Goal: Task Accomplishment & Management: Complete application form

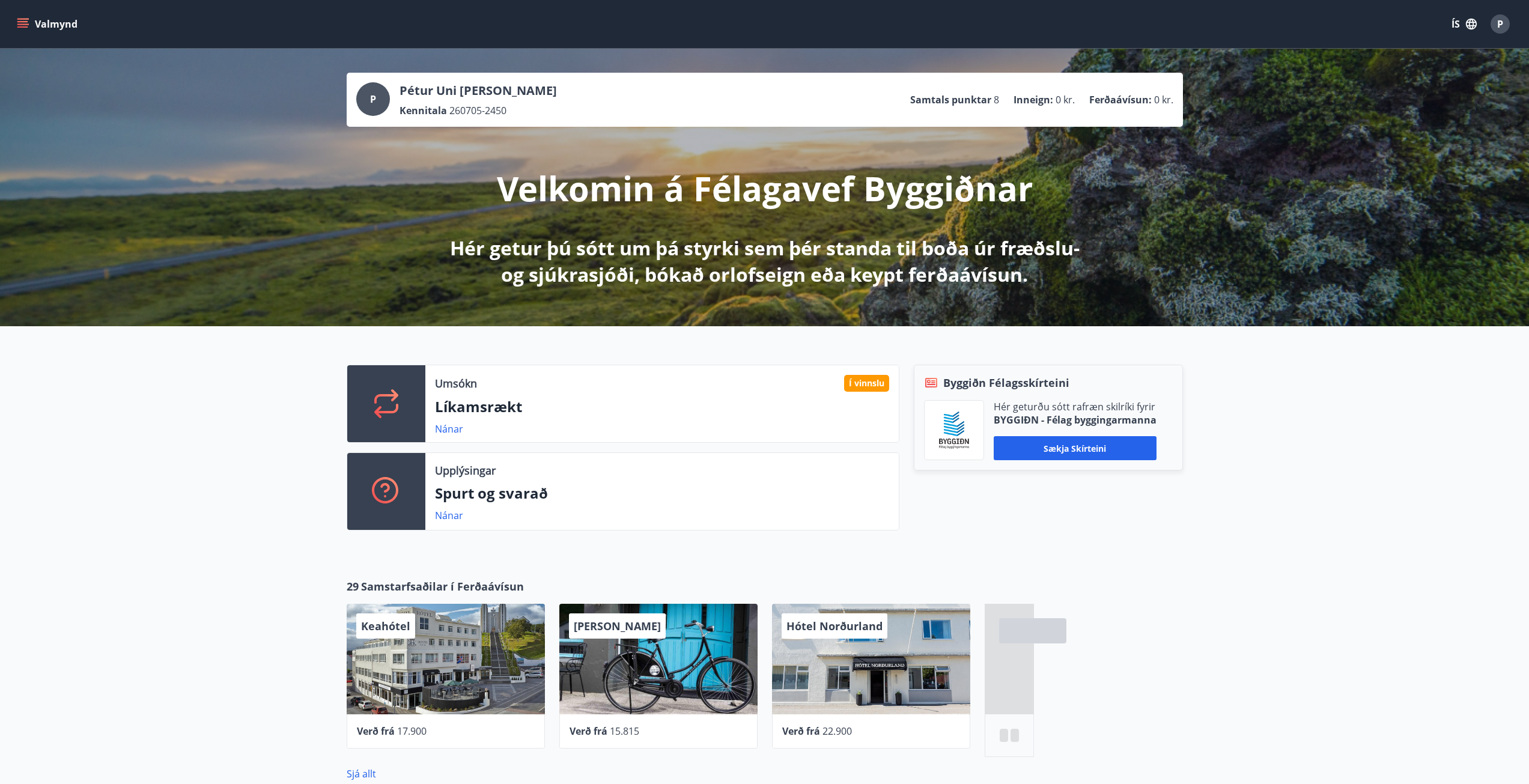
click at [25, 23] on icon "menu" at bounding box center [23, 24] width 12 height 12
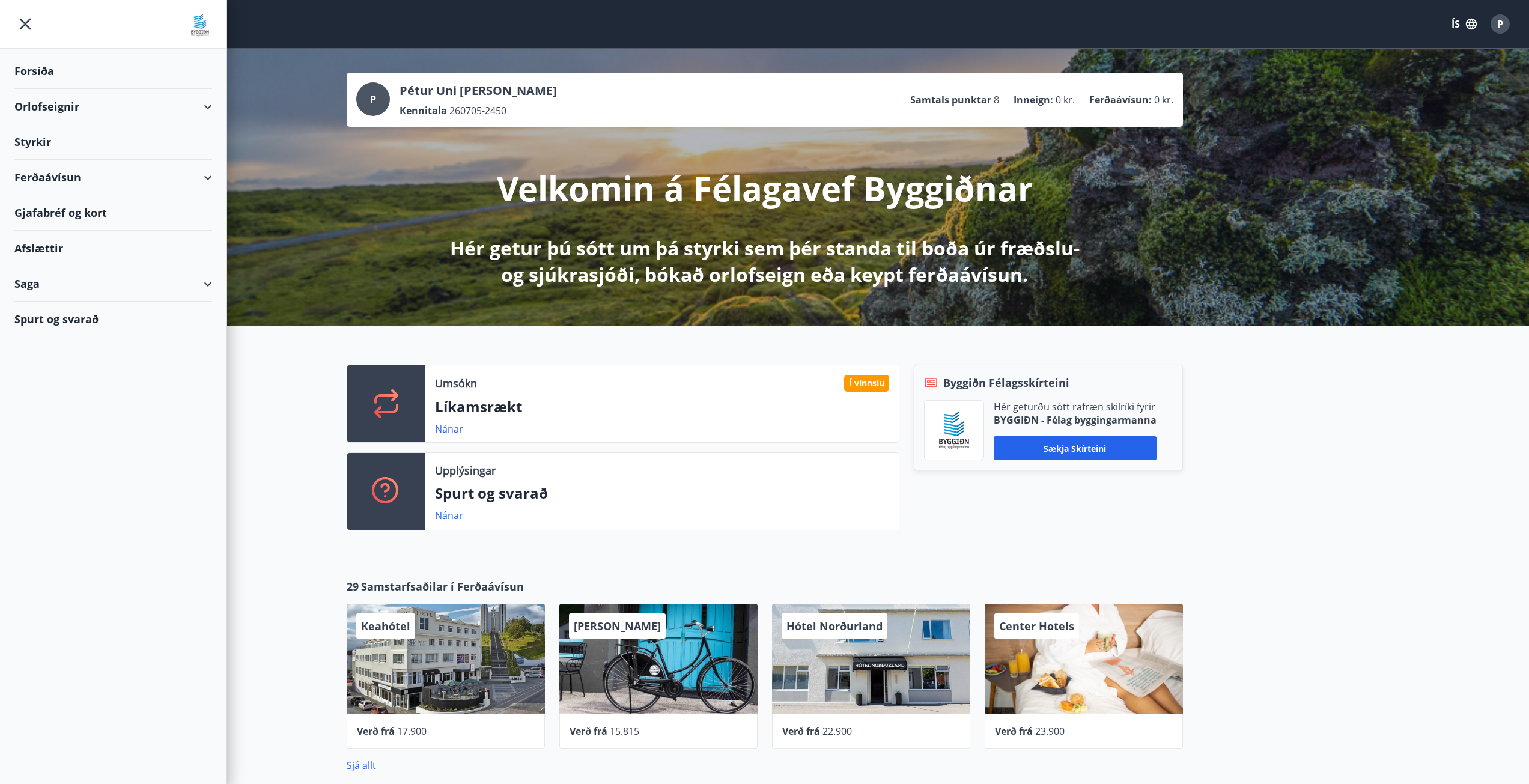
click at [321, 501] on div "Umsókn Í vinnslu Líkamsrækt Nánar Upplýsingar Spurt og svarað Nánar Byggiðn Fél…" at bounding box center [764, 443] width 1529 height 233
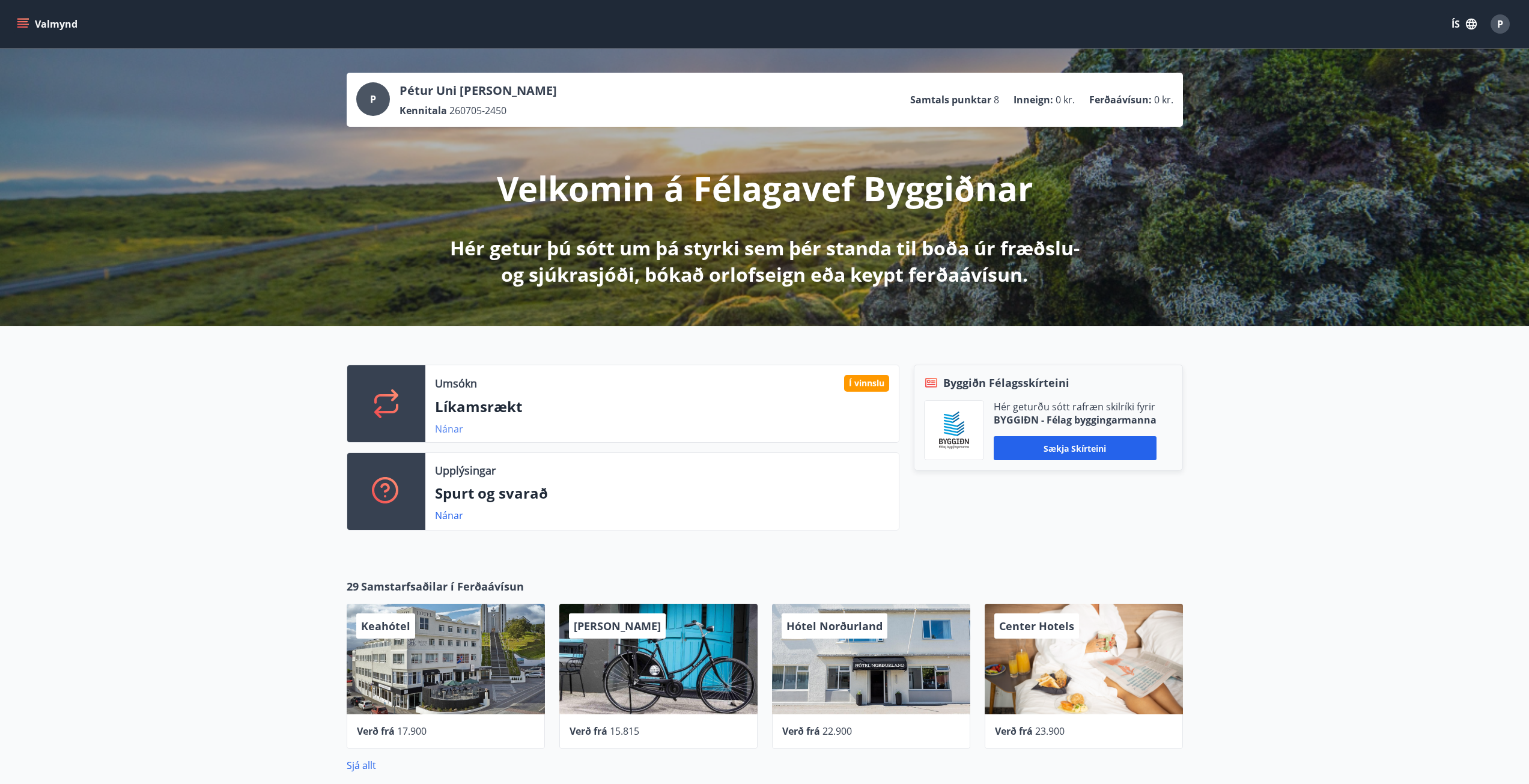
click at [447, 428] on link "Nánar" at bounding box center [449, 429] width 28 height 13
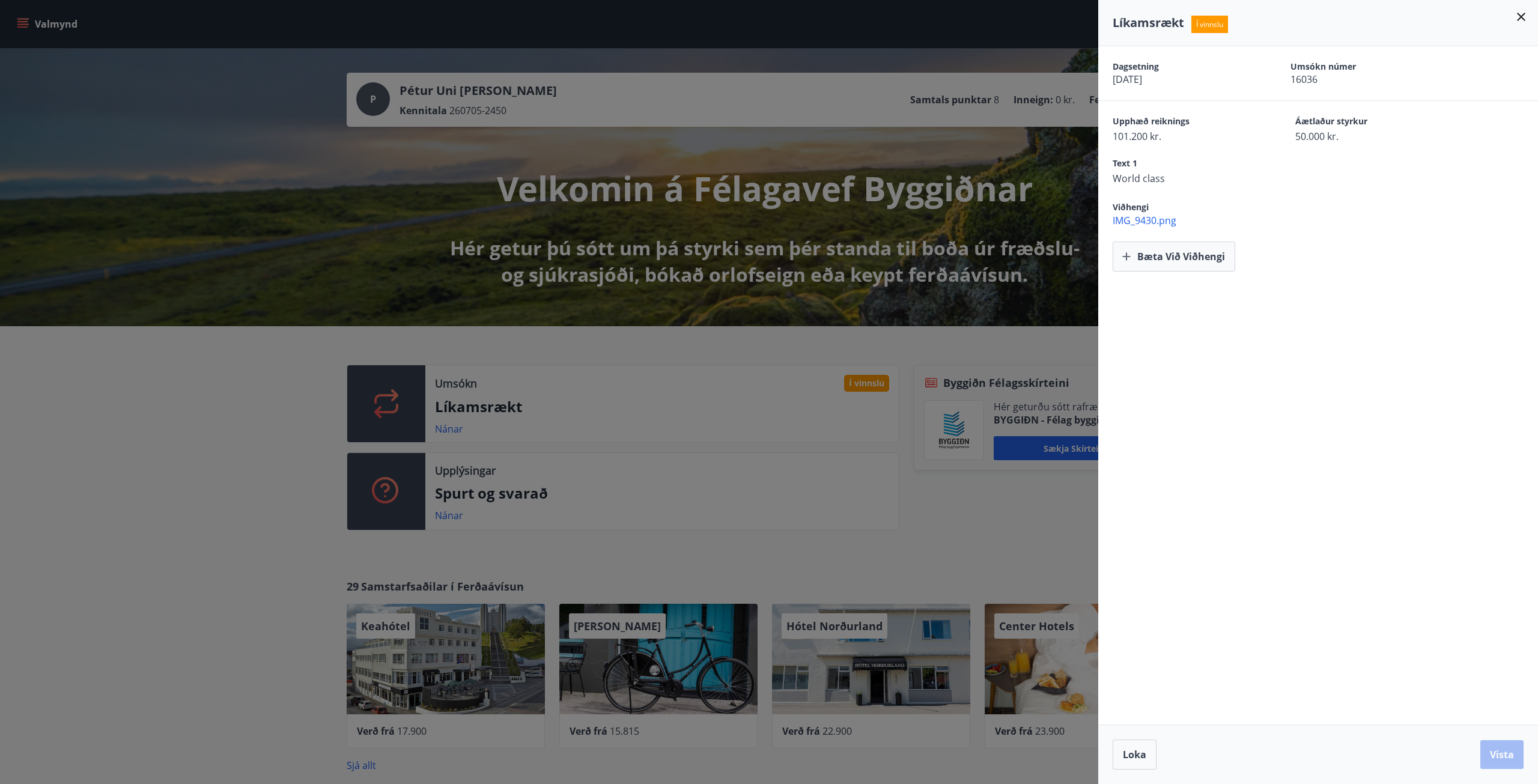
click at [1161, 226] on span "IMG_9430.png" at bounding box center [1325, 220] width 425 height 13
click at [1330, 213] on div "Viðhengi IMG_9430.png" at bounding box center [1325, 213] width 425 height 27
drag, startPoint x: 1252, startPoint y: 369, endPoint x: 1236, endPoint y: 307, distance: 64.0
click at [1252, 367] on div "Dagsetning [DATE] Umsókn númer 16036 Upphæð reiknings 101.200 kr. Áætlaður styr…" at bounding box center [1318, 385] width 440 height 678
drag, startPoint x: 127, startPoint y: 181, endPoint x: 123, endPoint y: 176, distance: 6.4
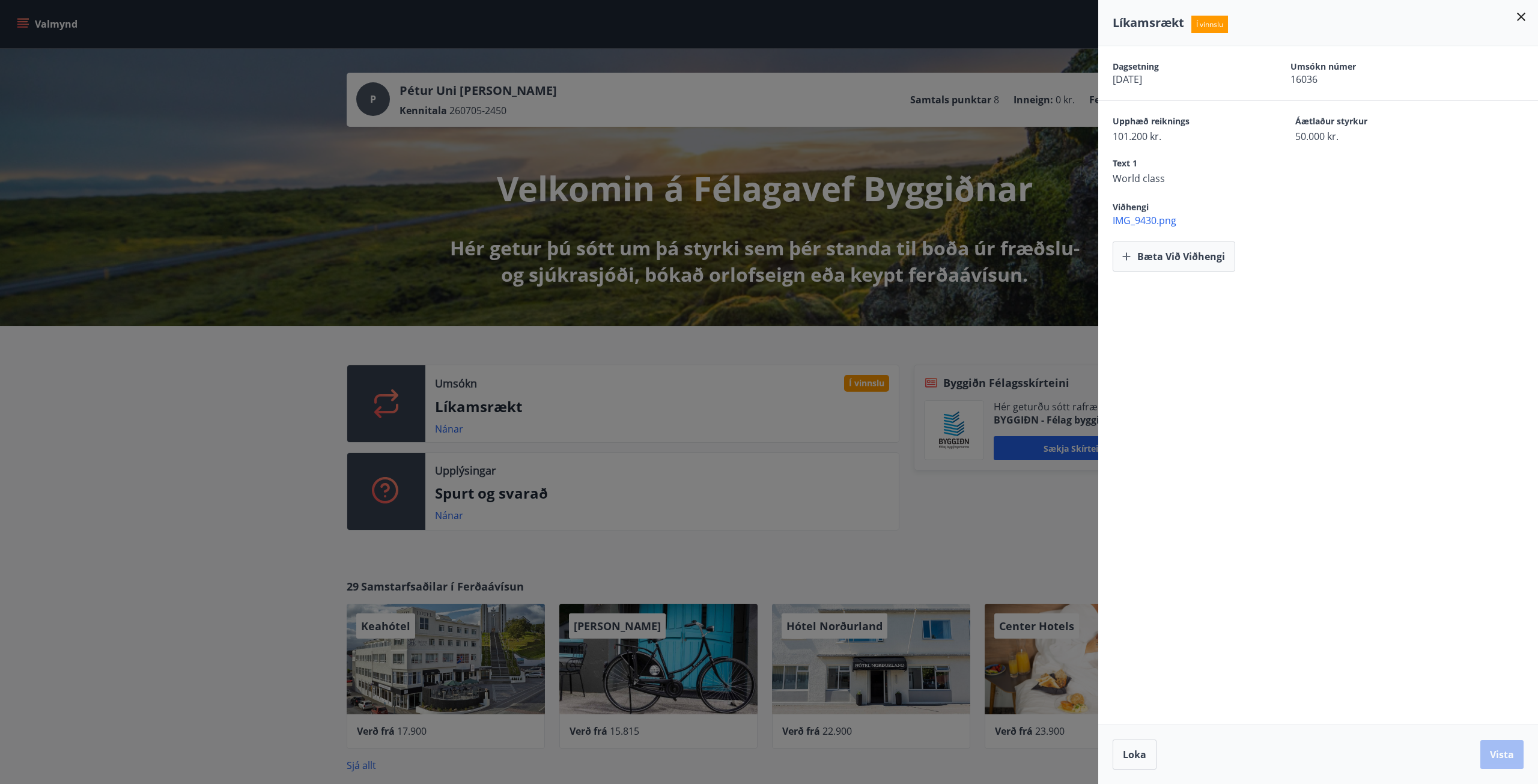
click at [128, 181] on div at bounding box center [769, 392] width 1538 height 784
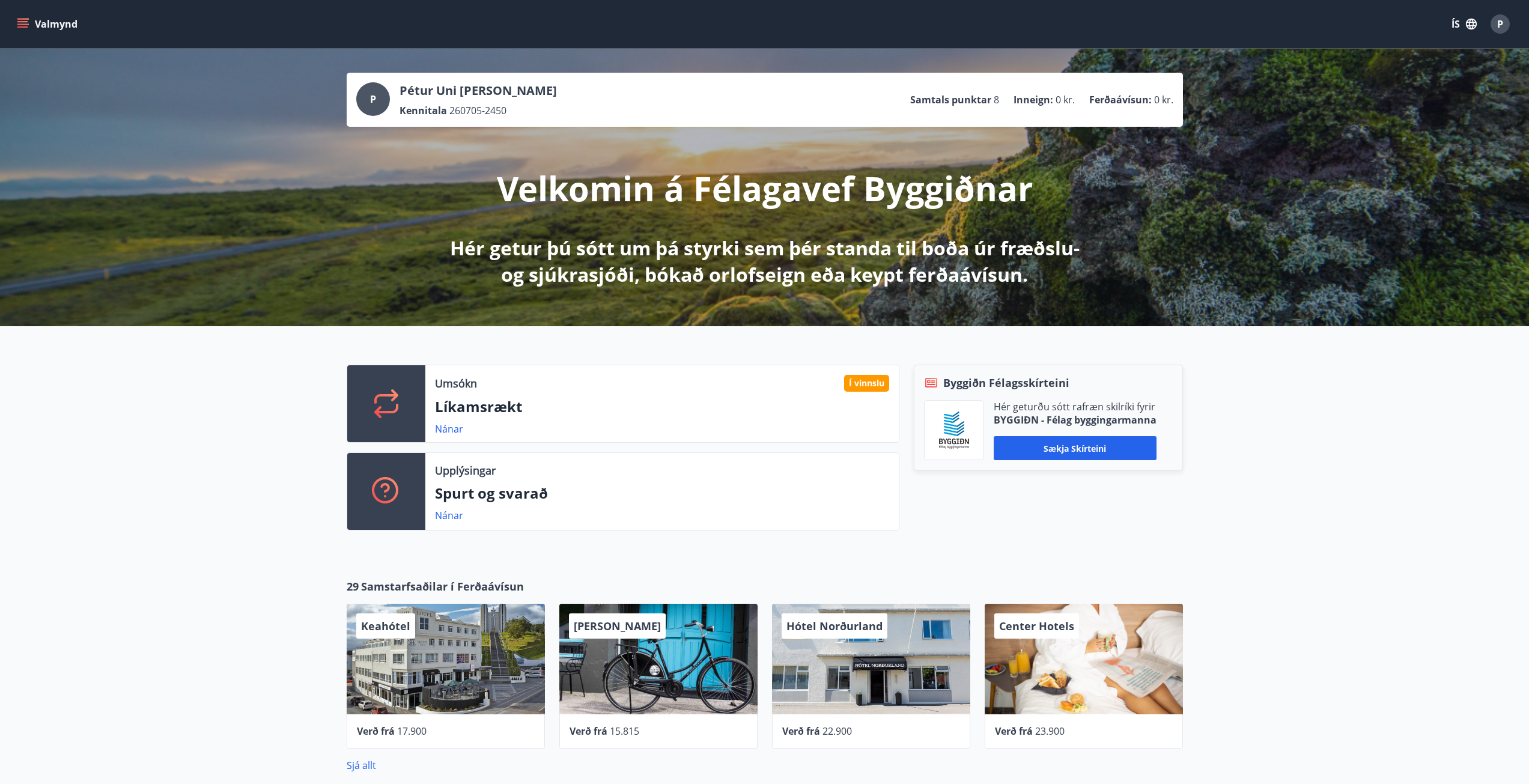
click at [34, 24] on button "Valmynd" at bounding box center [48, 23] width 68 height 21
click at [328, 370] on div "Umsókn Í vinnslu Líkamsrækt Nánar Upplýsingar Spurt og svarað Nánar Byggiðn Fél…" at bounding box center [764, 443] width 1529 height 233
click at [20, 19] on icon "menu" at bounding box center [24, 20] width 13 height 1
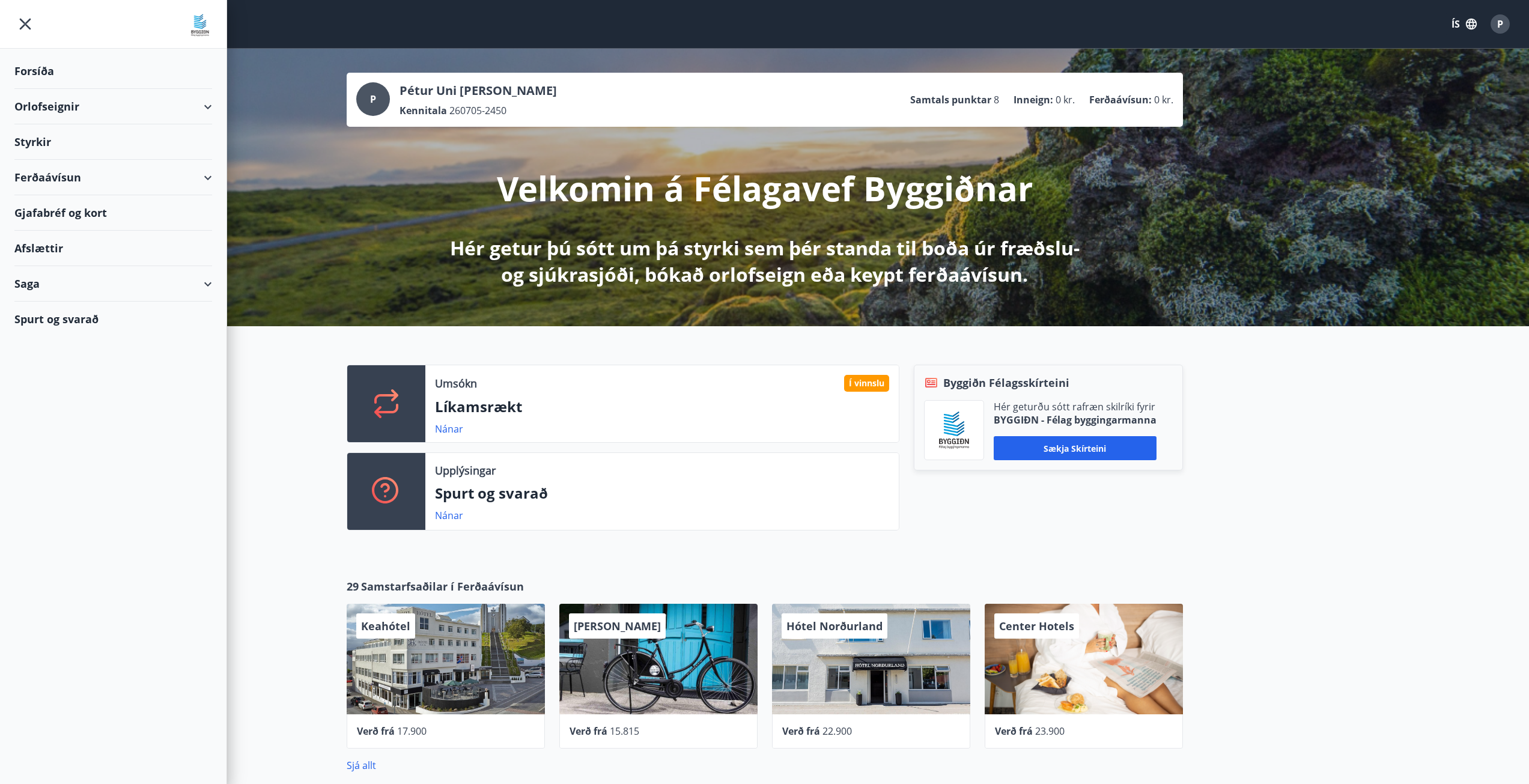
click at [25, 73] on div "Forsíða" at bounding box center [113, 71] width 198 height 36
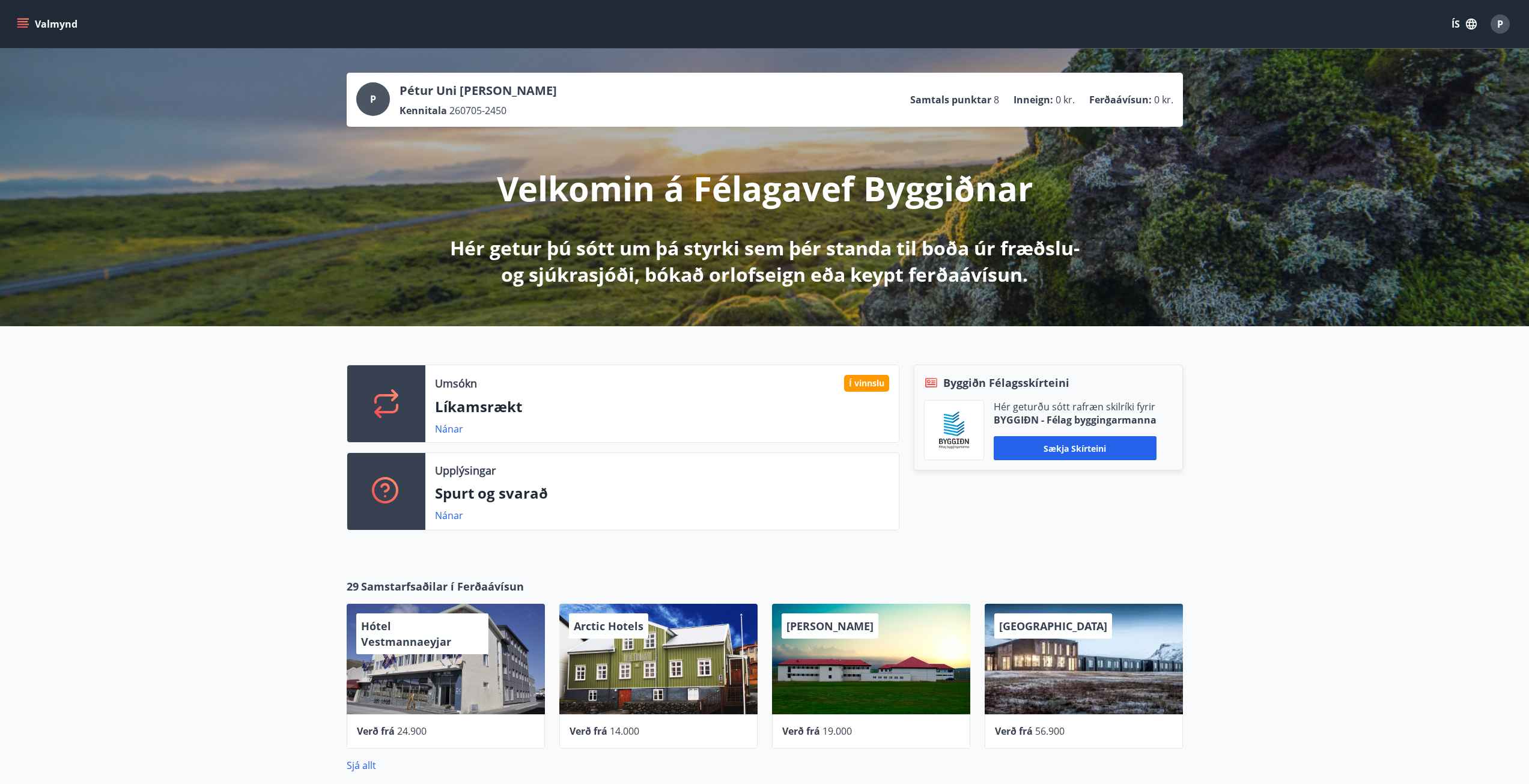
drag, startPoint x: 472, startPoint y: 430, endPoint x: 463, endPoint y: 428, distance: 9.2
click at [472, 428] on div "Nánar" at bounding box center [662, 429] width 454 height 14
click at [455, 428] on link "Nánar" at bounding box center [449, 429] width 28 height 13
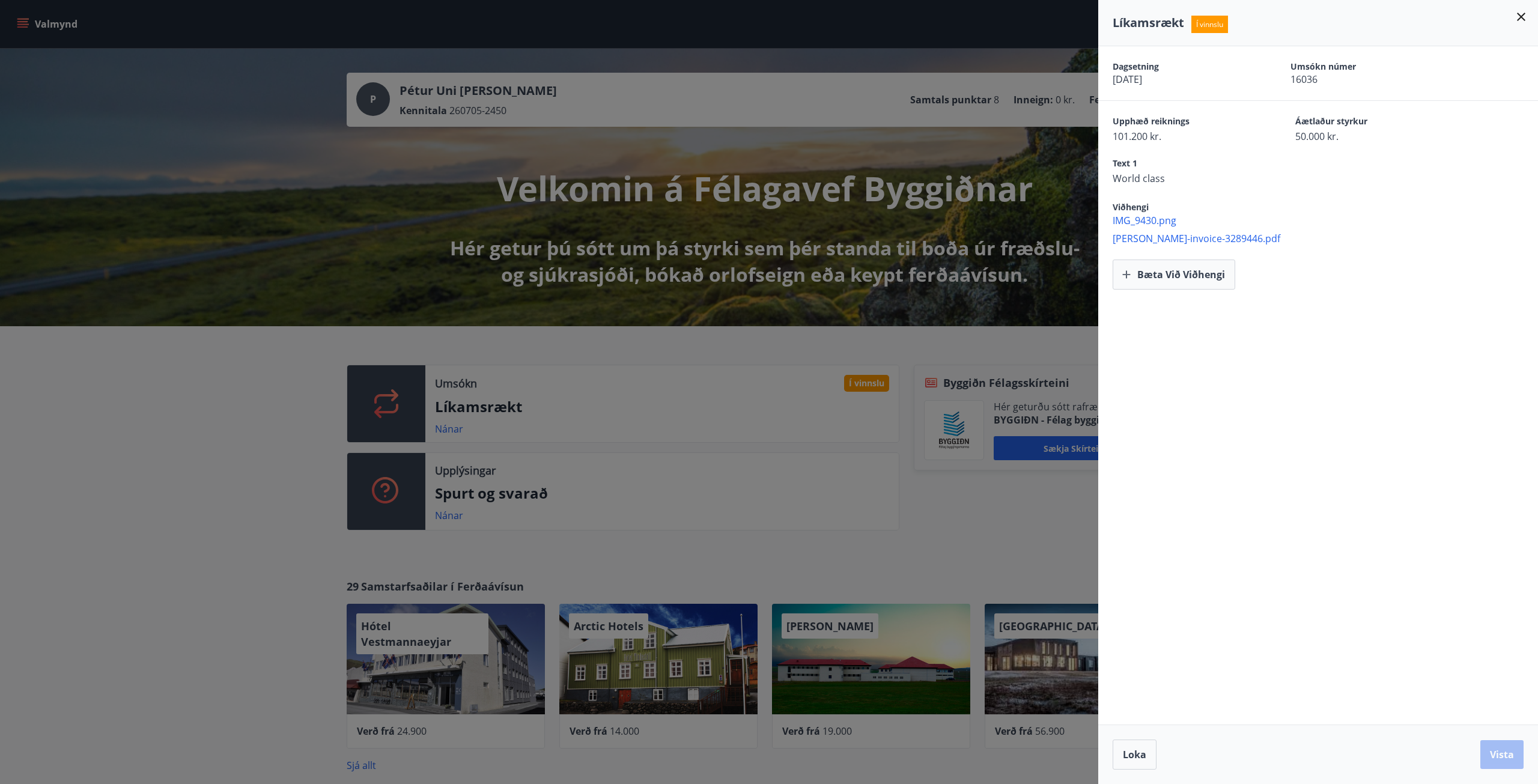
click at [1169, 242] on span "[PERSON_NAME]-invoice-3289446.pdf" at bounding box center [1325, 239] width 425 height 13
click at [1137, 222] on span "IMG_9430.png" at bounding box center [1325, 220] width 425 height 13
click at [248, 430] on div at bounding box center [769, 392] width 1538 height 784
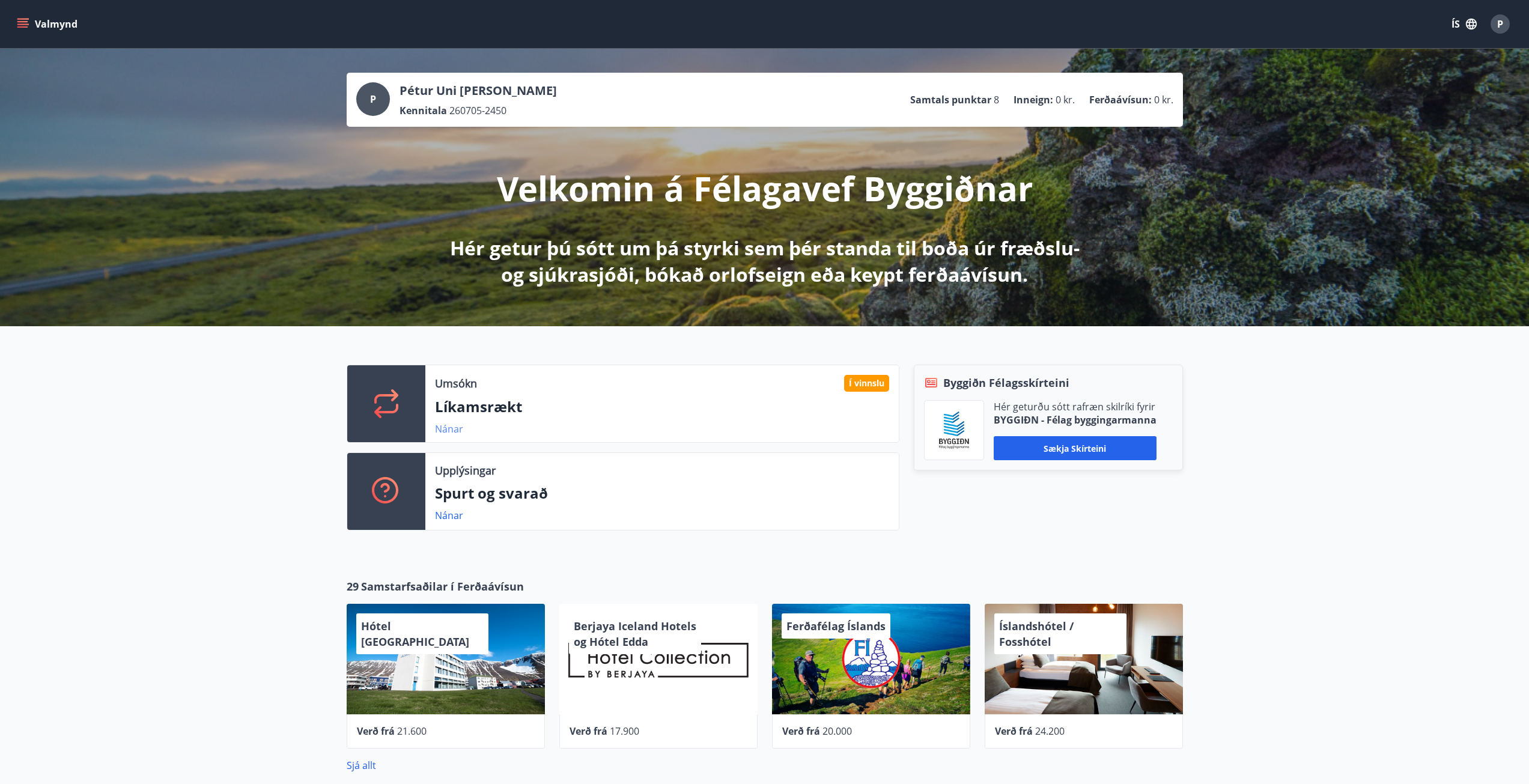
click at [454, 432] on link "Nánar" at bounding box center [449, 429] width 28 height 13
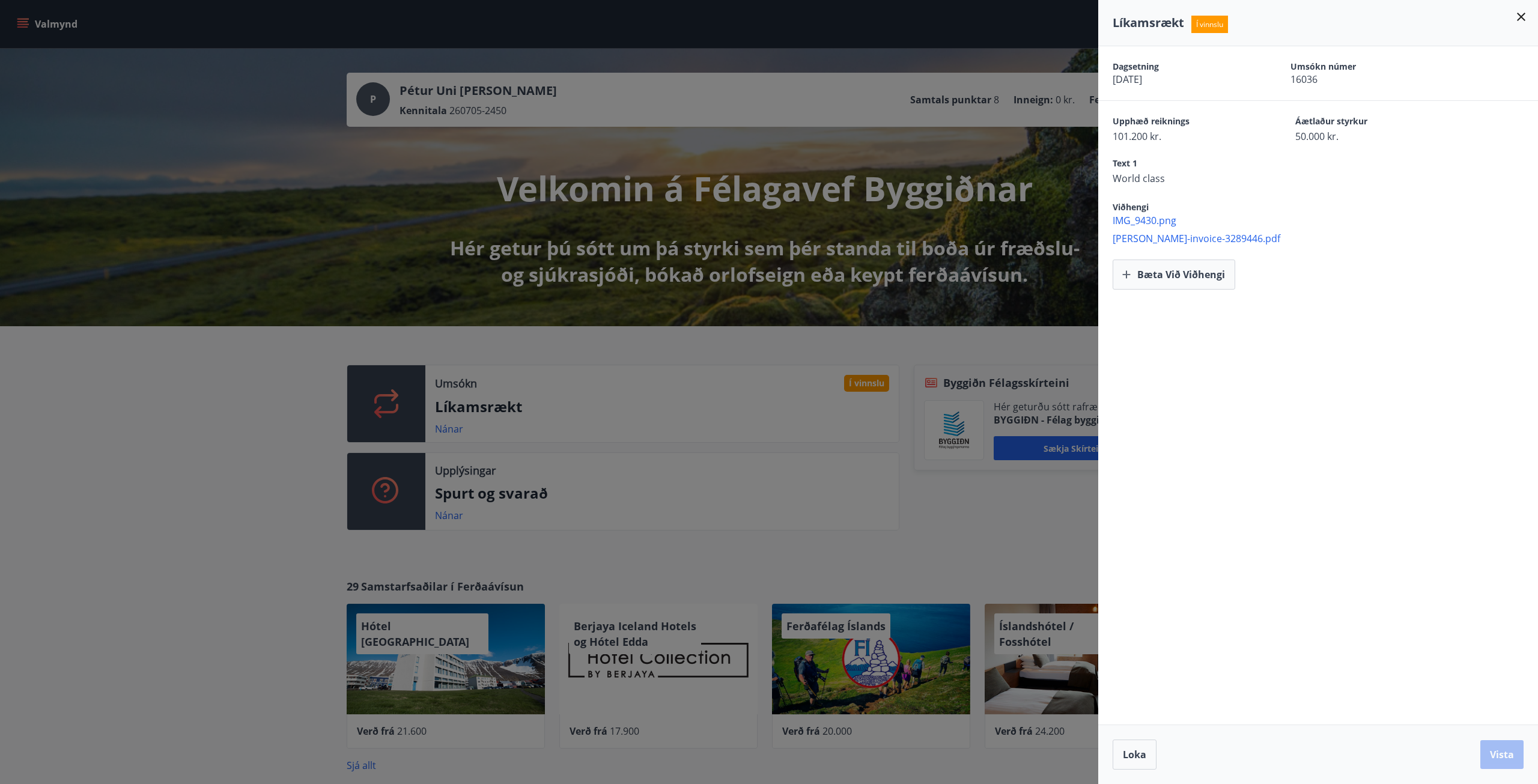
click at [1173, 220] on span "IMG_9430.png" at bounding box center [1325, 220] width 425 height 13
drag, startPoint x: 834, startPoint y: 86, endPoint x: 489, endPoint y: -2, distance: 356.0
drag, startPoint x: 489, startPoint y: -2, endPoint x: 107, endPoint y: 543, distance: 665.5
click at [107, 543] on div at bounding box center [769, 392] width 1538 height 784
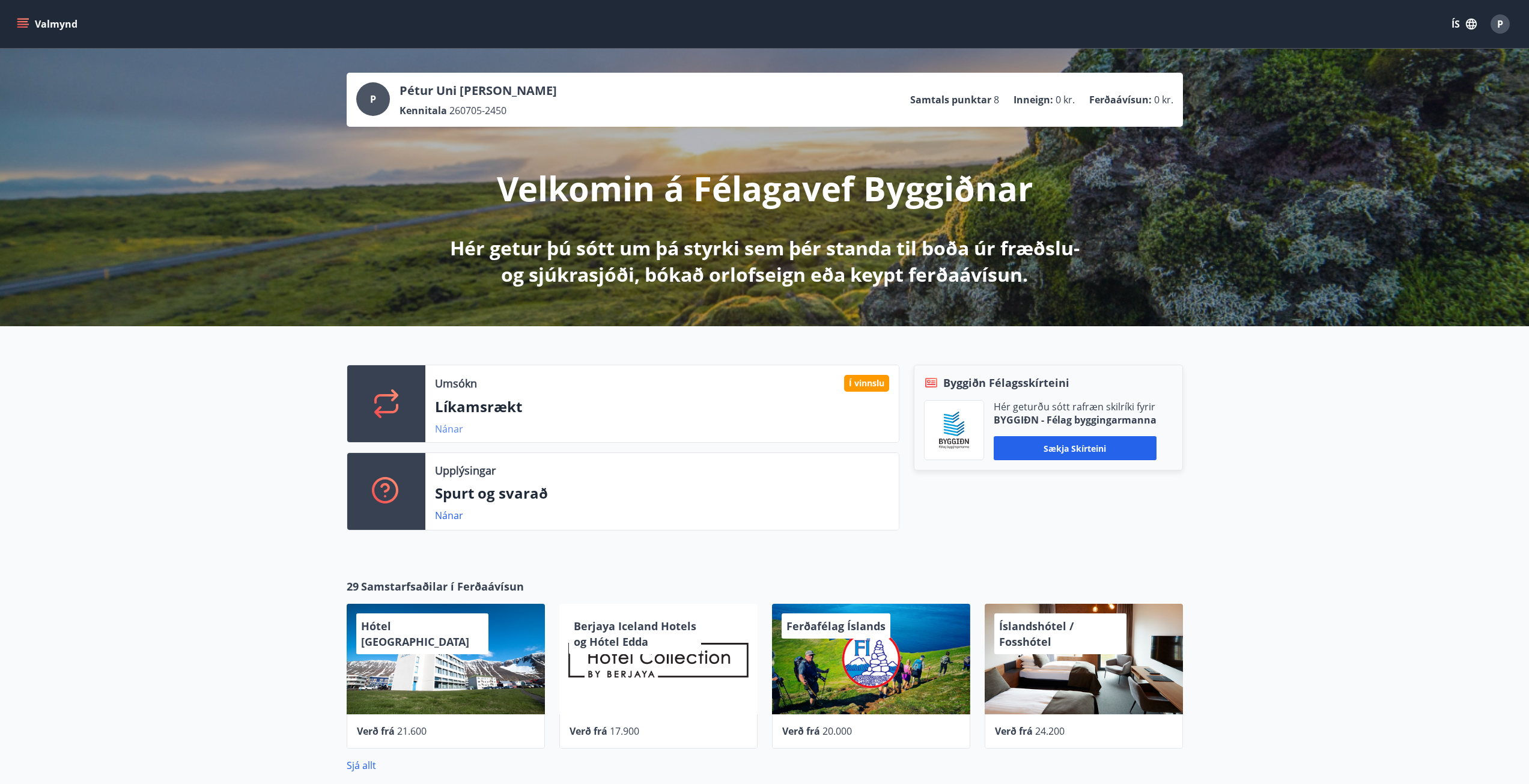
click at [456, 428] on link "Nánar" at bounding box center [449, 429] width 28 height 13
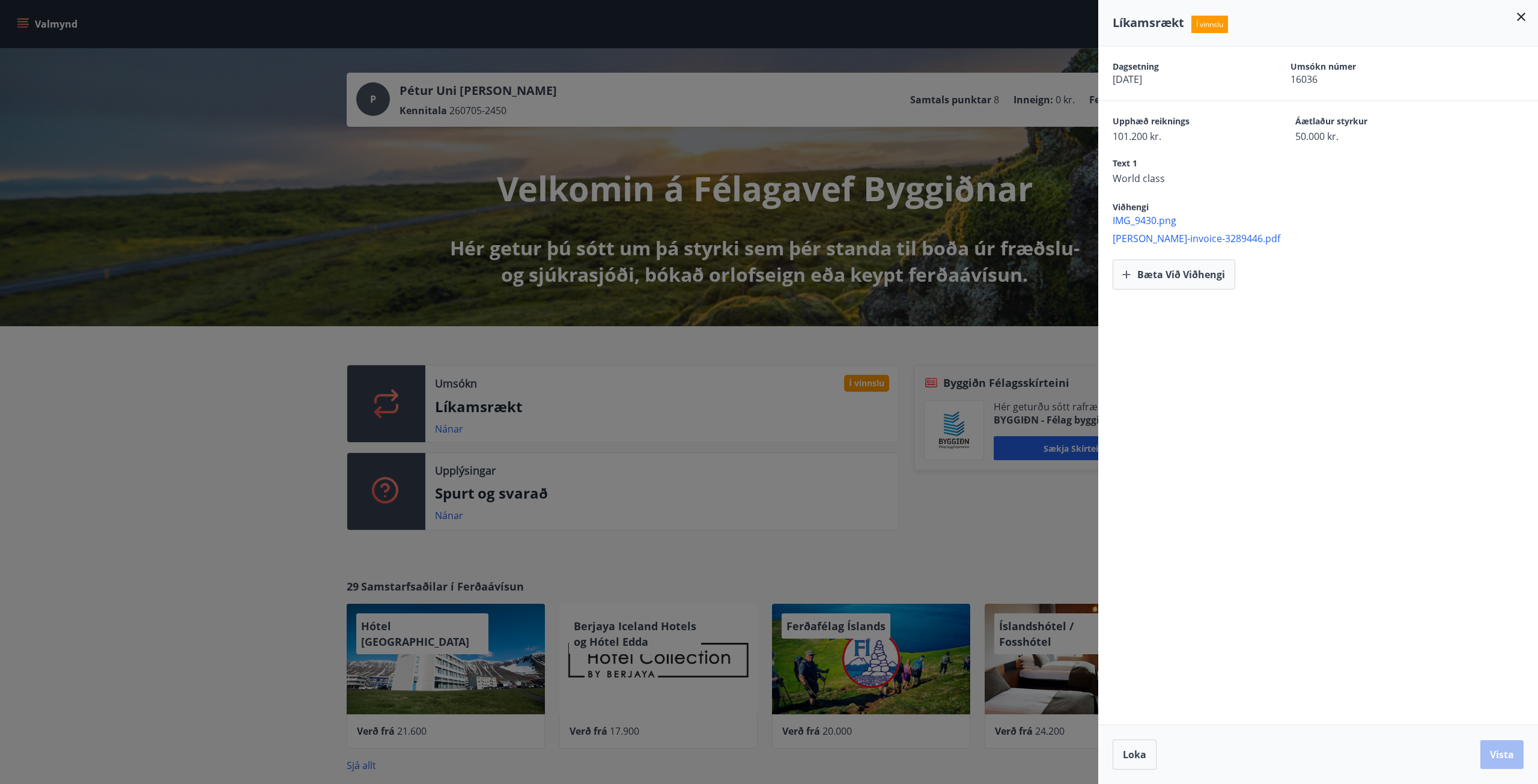
click at [321, 408] on div at bounding box center [769, 392] width 1538 height 784
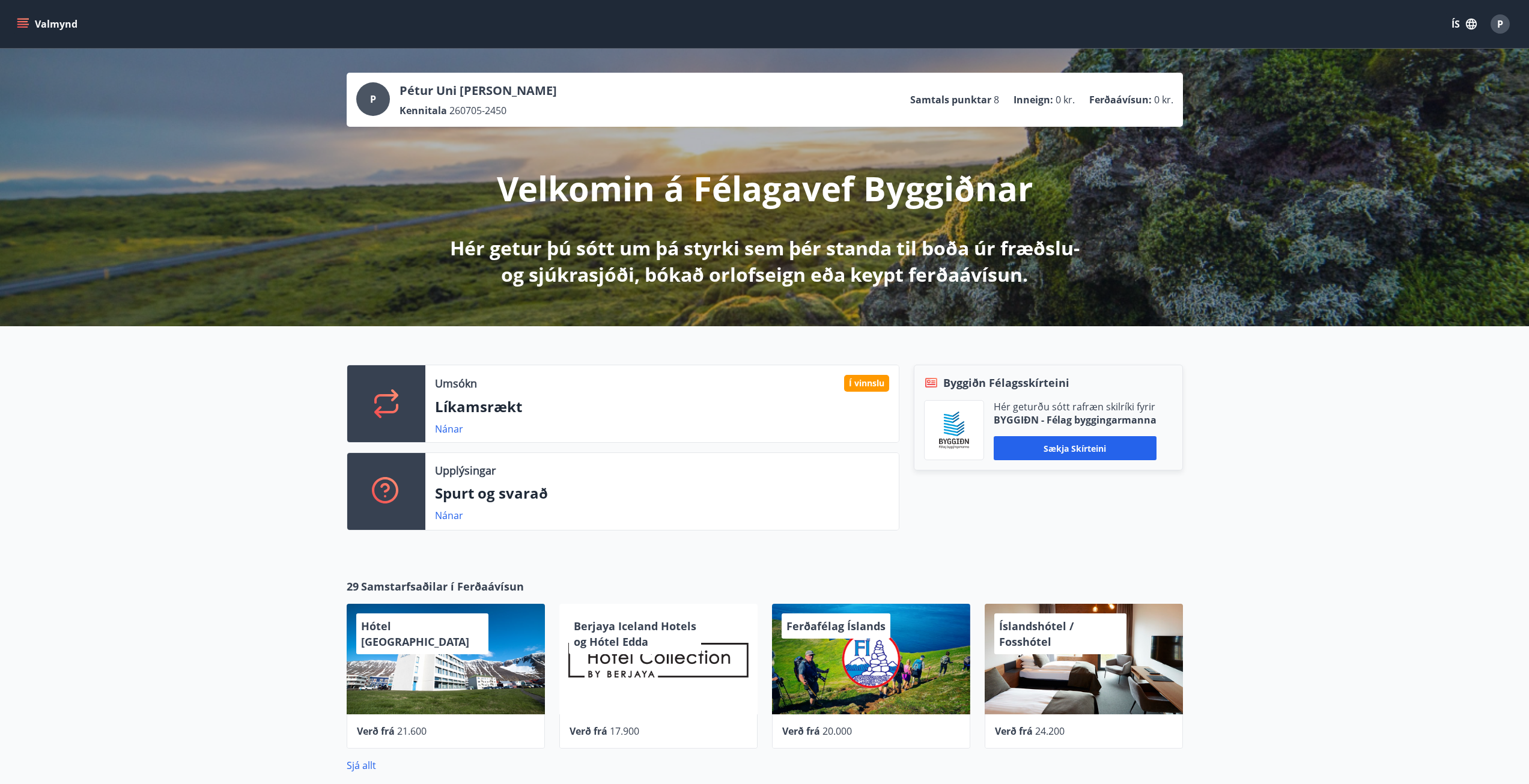
click at [441, 422] on div "Nánar" at bounding box center [454, 429] width 38 height 14
click at [460, 428] on link "Nánar" at bounding box center [449, 429] width 28 height 13
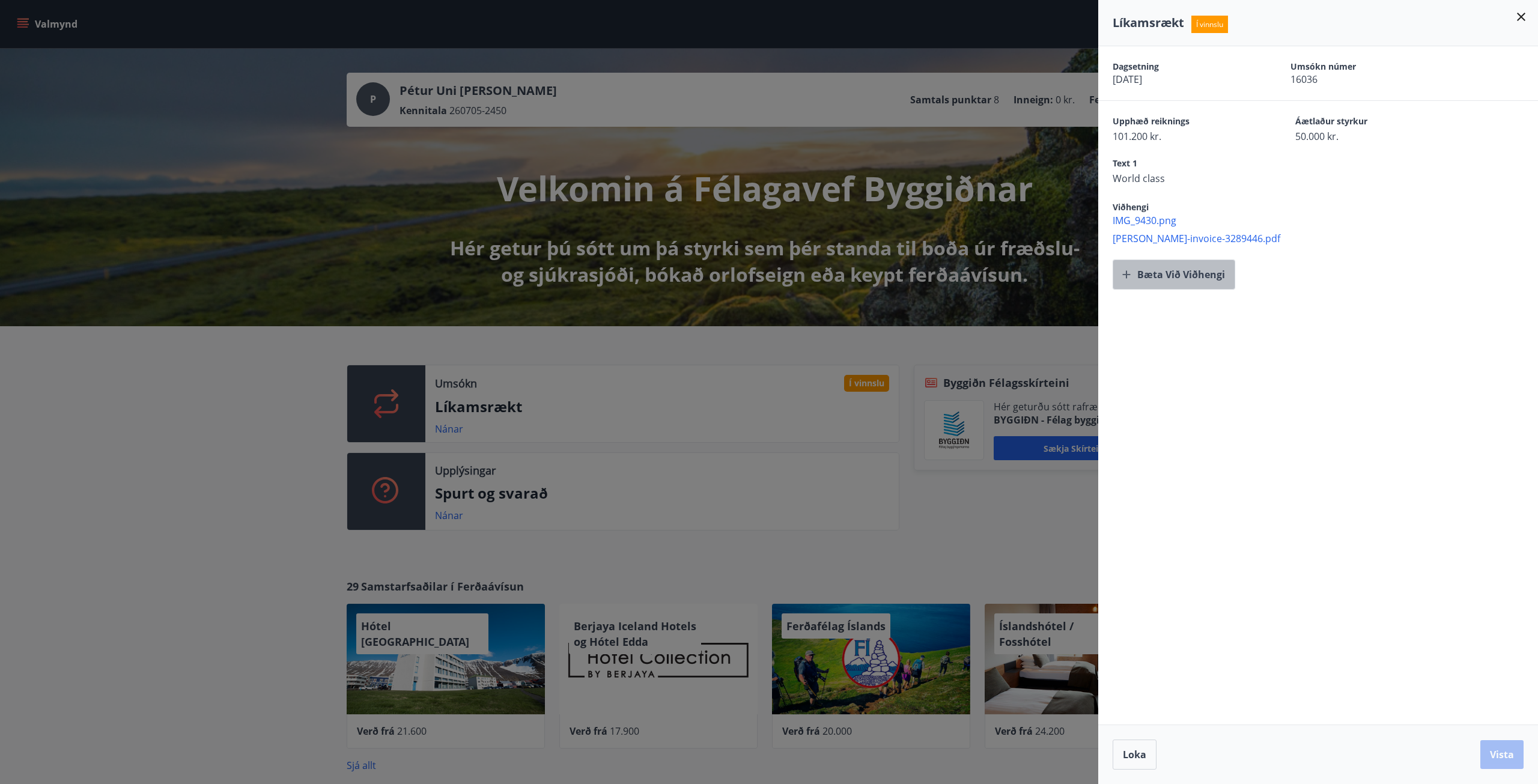
click at [1180, 281] on button "Bæta við viðhengi" at bounding box center [1174, 274] width 122 height 30
click at [1517, 761] on button "Vista" at bounding box center [1502, 754] width 44 height 29
